Goal: Navigation & Orientation: Find specific page/section

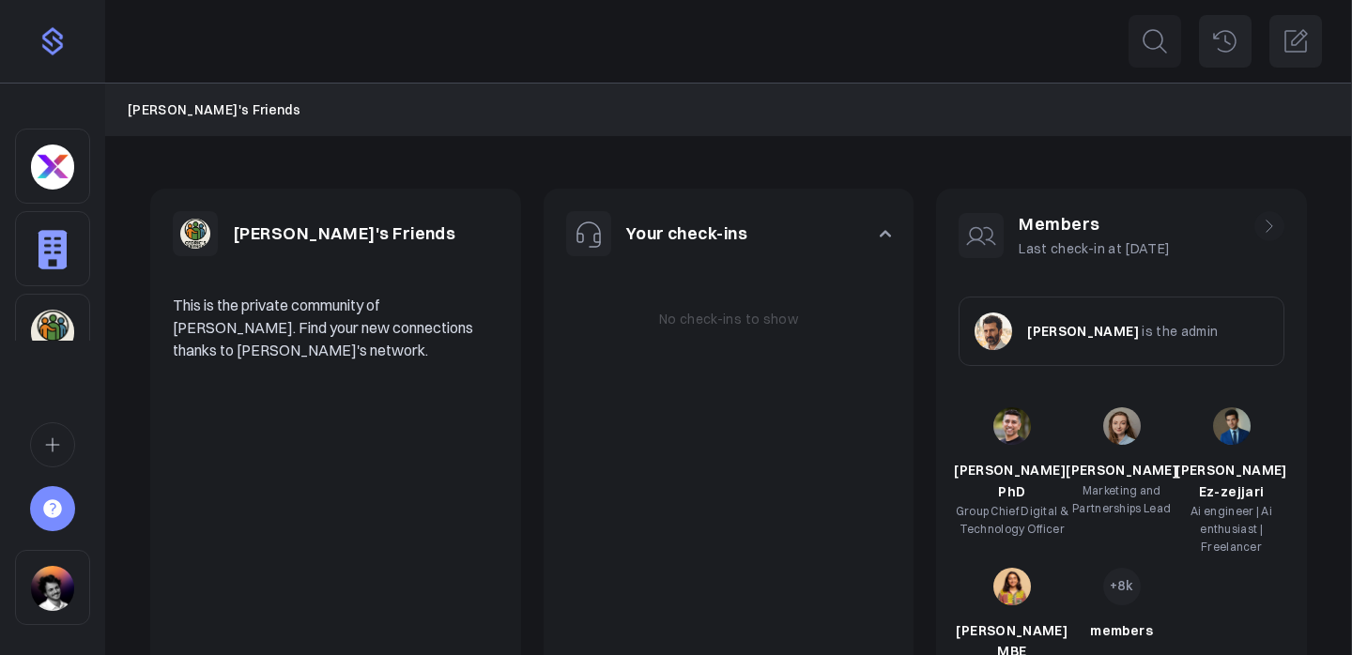
click at [76, 245] on div "Sidebar" at bounding box center [52, 248] width 75 height 75
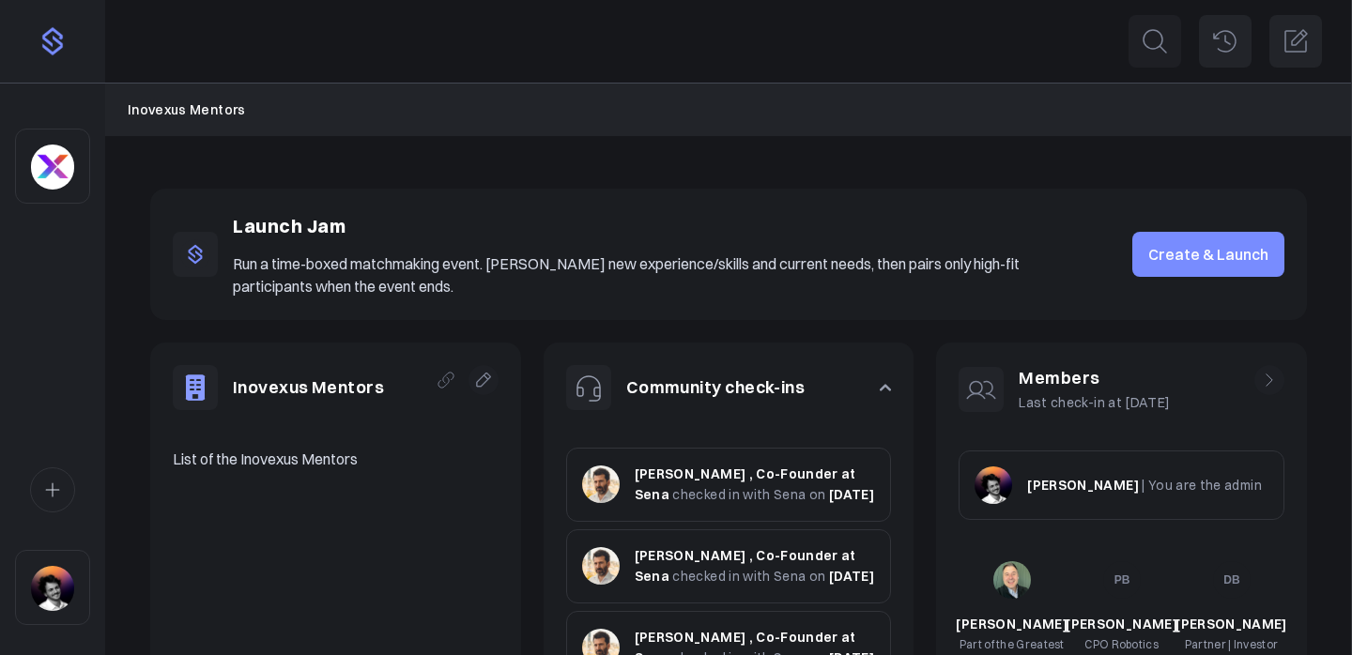
click at [64, 167] on img "Sidebar" at bounding box center [52, 167] width 43 height 45
click at [38, 169] on img "Sidebar" at bounding box center [52, 167] width 43 height 45
